Goal: Check status: Check status

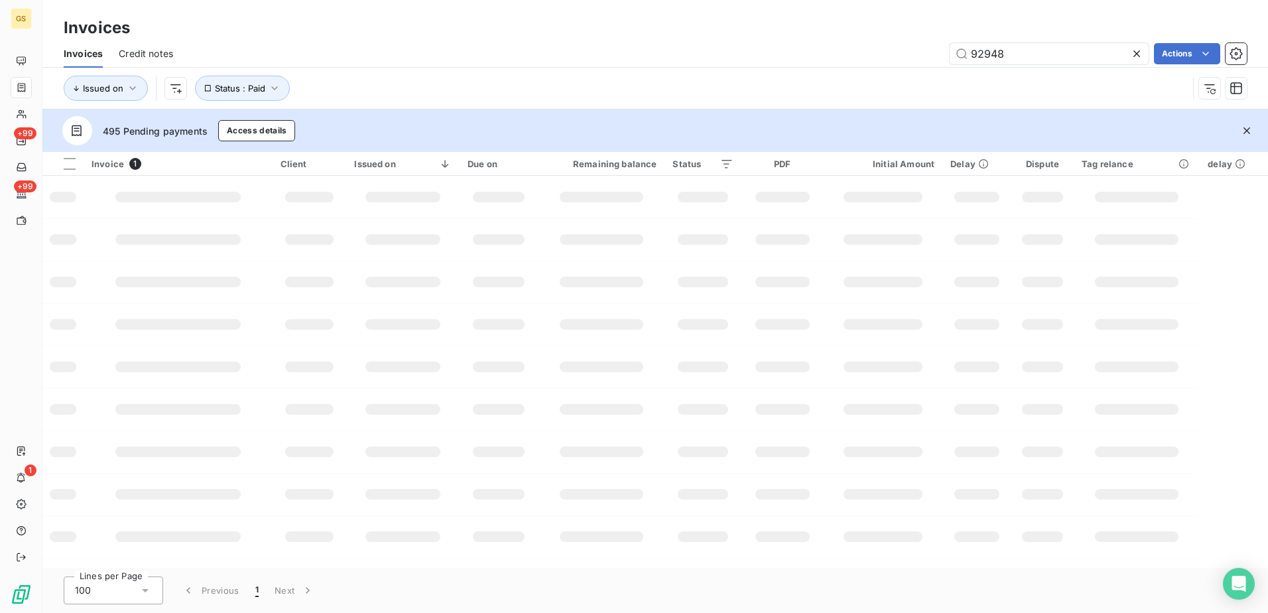
click at [1143, 47] on div at bounding box center [1139, 53] width 19 height 21
click at [979, 79] on div "Issued on Status : Paid" at bounding box center [626, 88] width 1125 height 25
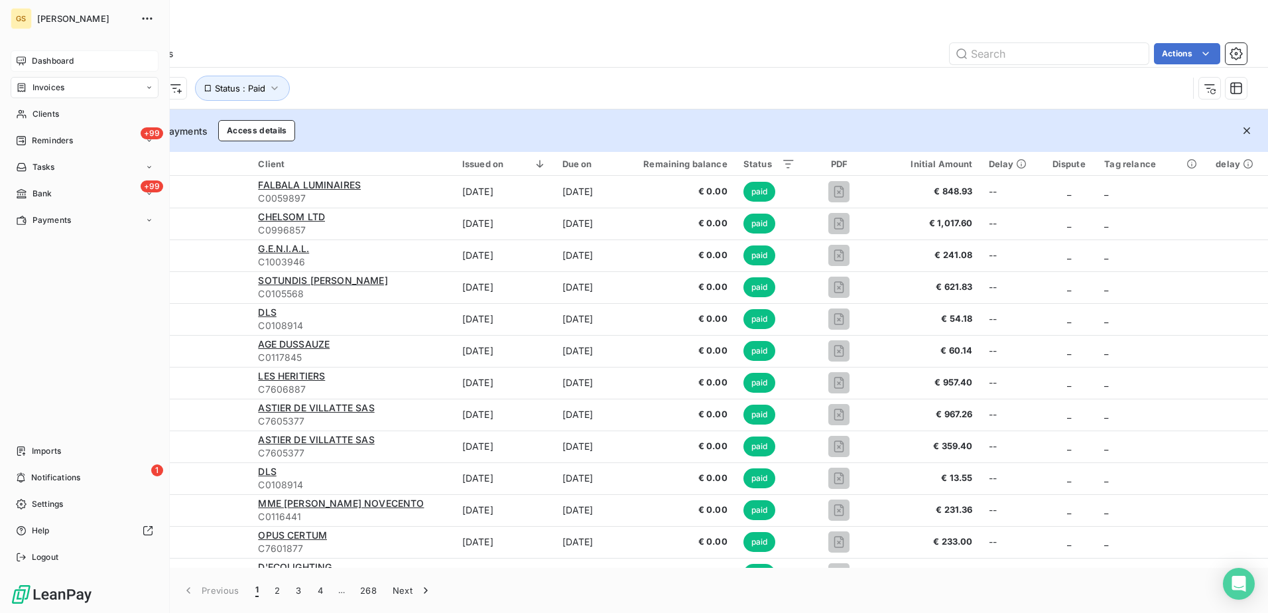
click at [32, 62] on span "Dashboard" at bounding box center [53, 61] width 42 height 12
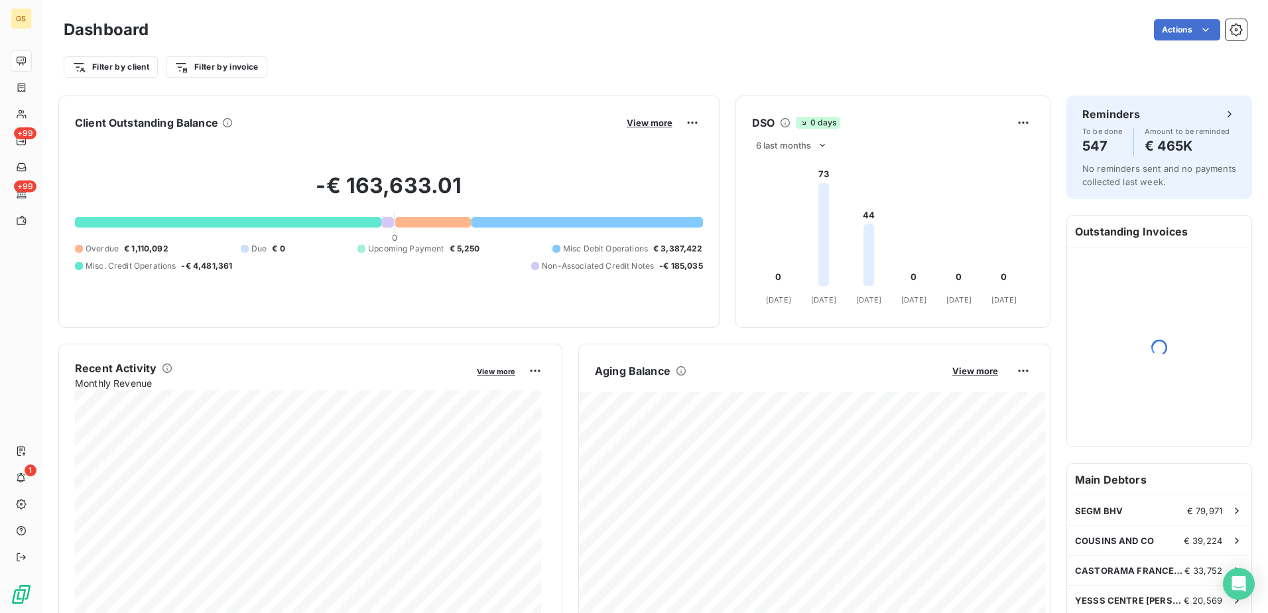
click at [374, 64] on div "Filter by client Filter by invoice" at bounding box center [656, 66] width 1184 height 25
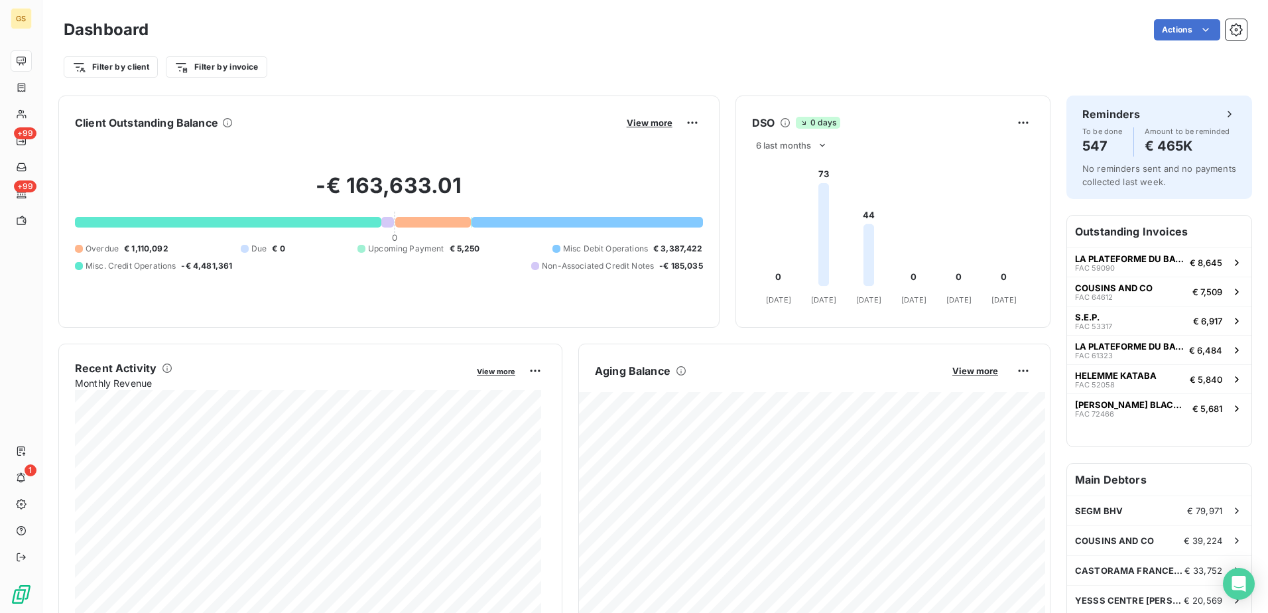
click at [437, 161] on div "-€ 163,633.01 0 Overdue € 1,110,092 Due € 0 Upcoming Payment € 5,250 Misc Debit…" at bounding box center [389, 222] width 628 height 178
click at [627, 54] on div "Filter by client Filter by invoice" at bounding box center [656, 62] width 1184 height 36
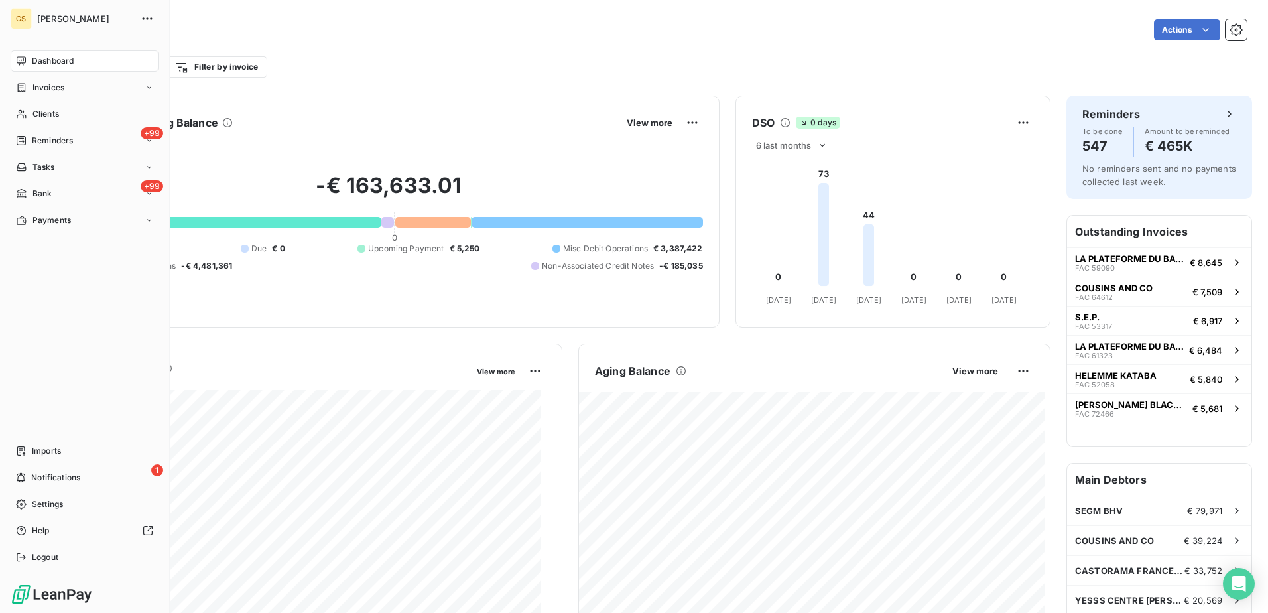
click at [31, 64] on div "Dashboard" at bounding box center [85, 60] width 148 height 21
